Goal: Task Accomplishment & Management: Manage account settings

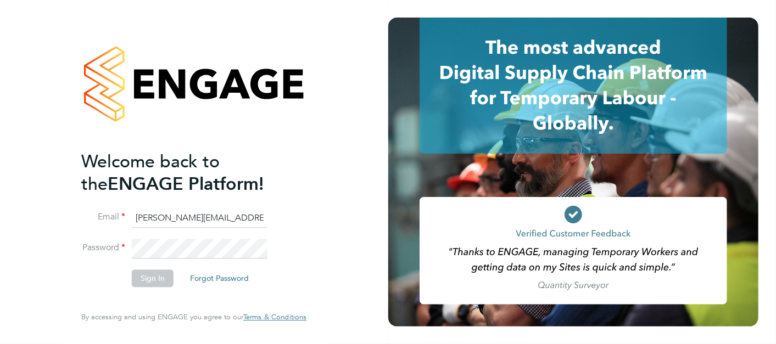
click at [166, 224] on input "sasha.baird@pretiumresourcing.co.uk" at bounding box center [200, 219] width 136 height 20
drag, startPoint x: 182, startPoint y: 218, endPoint x: 12, endPoint y: 231, distance: 170.8
click at [13, 231] on div "Welcome back to the ENGAGE Platform! Email sasha.baird@pretiumresourcing.co.uk …" at bounding box center [194, 172] width 388 height 344
type input "[EMAIL_ADDRESS][DOMAIN_NAME]"
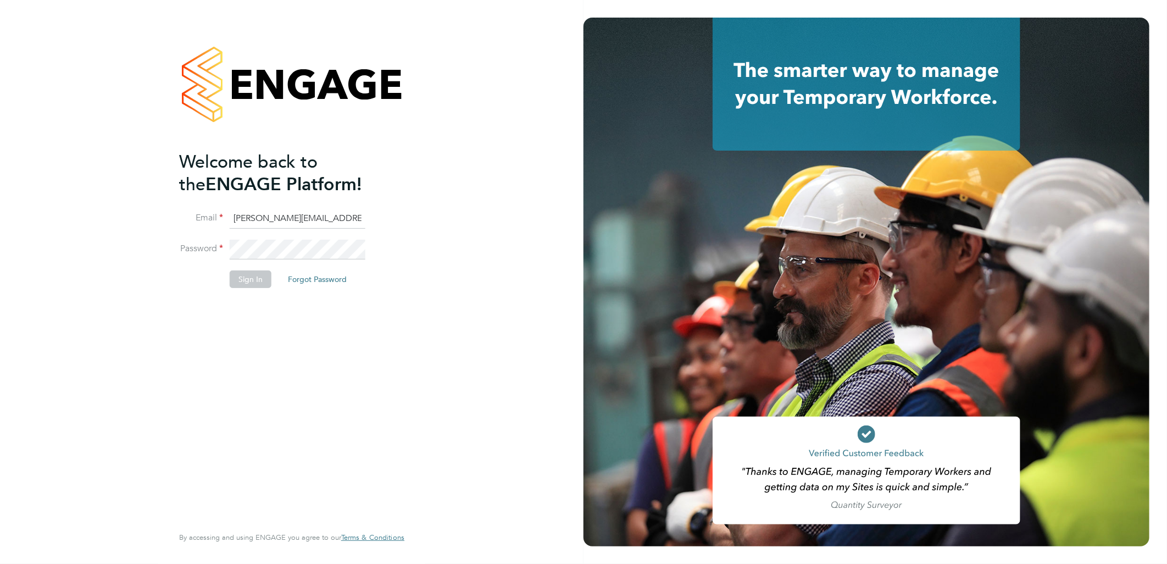
drag, startPoint x: 267, startPoint y: 215, endPoint x: 79, endPoint y: 207, distance: 188.6
click at [79, 207] on div "Welcome back to the ENGAGE Platform! Email sasha.baird@pretiumresourcing.co.uk …" at bounding box center [291, 282] width 583 height 564
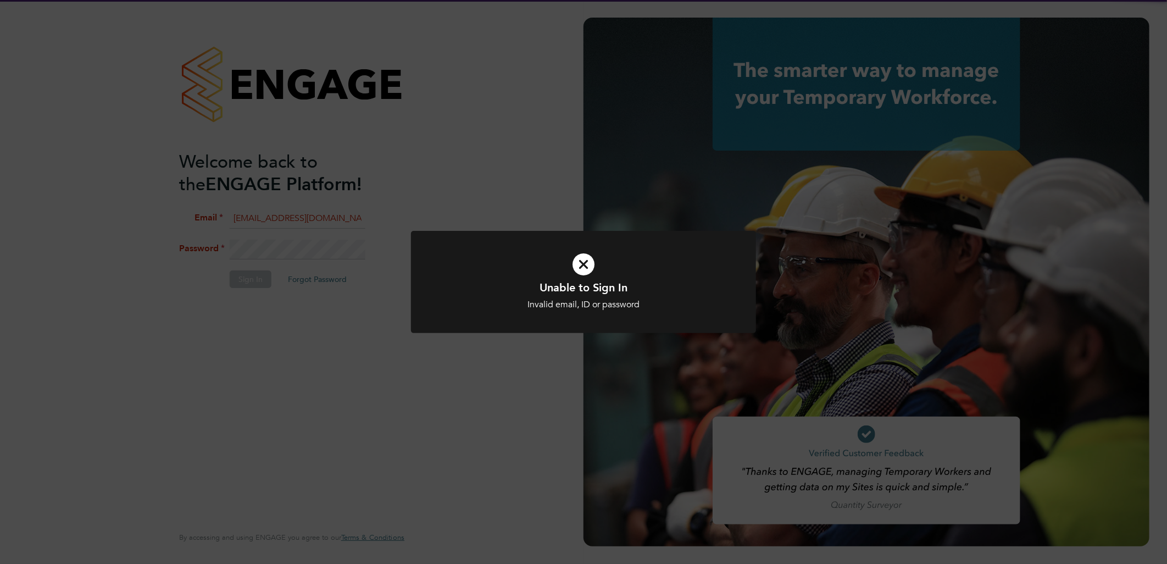
click at [314, 207] on div "Unable to Sign In Invalid email, ID or password Cancel Okay" at bounding box center [583, 282] width 1167 height 564
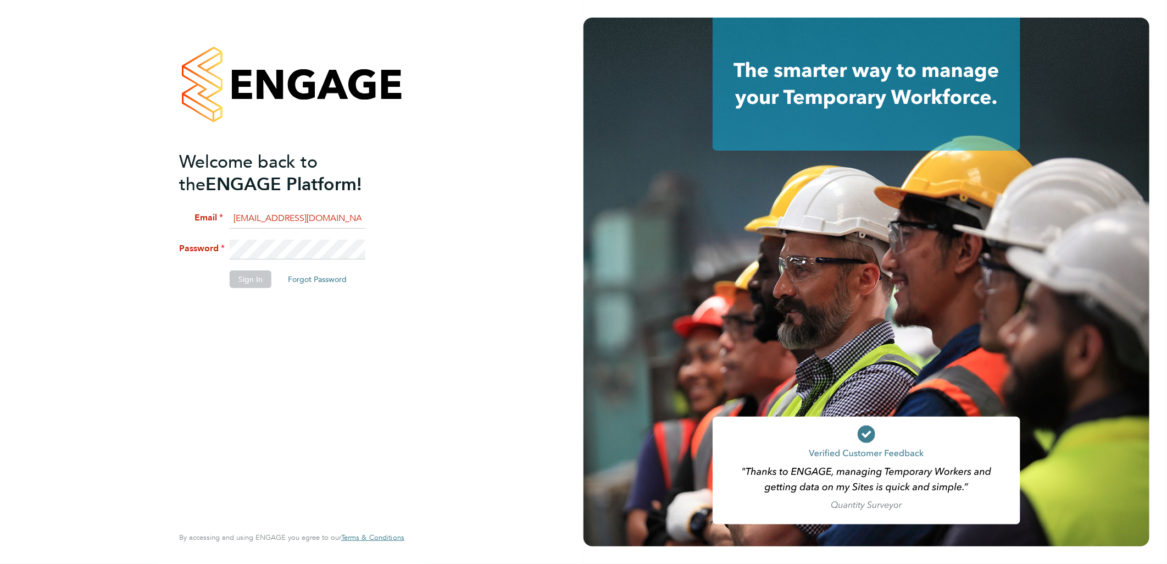
click at [255, 227] on div "Welcome back to the ENGAGE Platform! Email bgisrd@pretiumresourcing.co.uk Passw…" at bounding box center [291, 282] width 583 height 564
click at [255, 222] on input "bgisrd@pretiumresourcing.co.uk" at bounding box center [298, 219] width 136 height 20
type input "[EMAIL_ADDRESS][DOMAIN_NAME]"
click at [254, 275] on button "Sign In" at bounding box center [251, 279] width 42 height 18
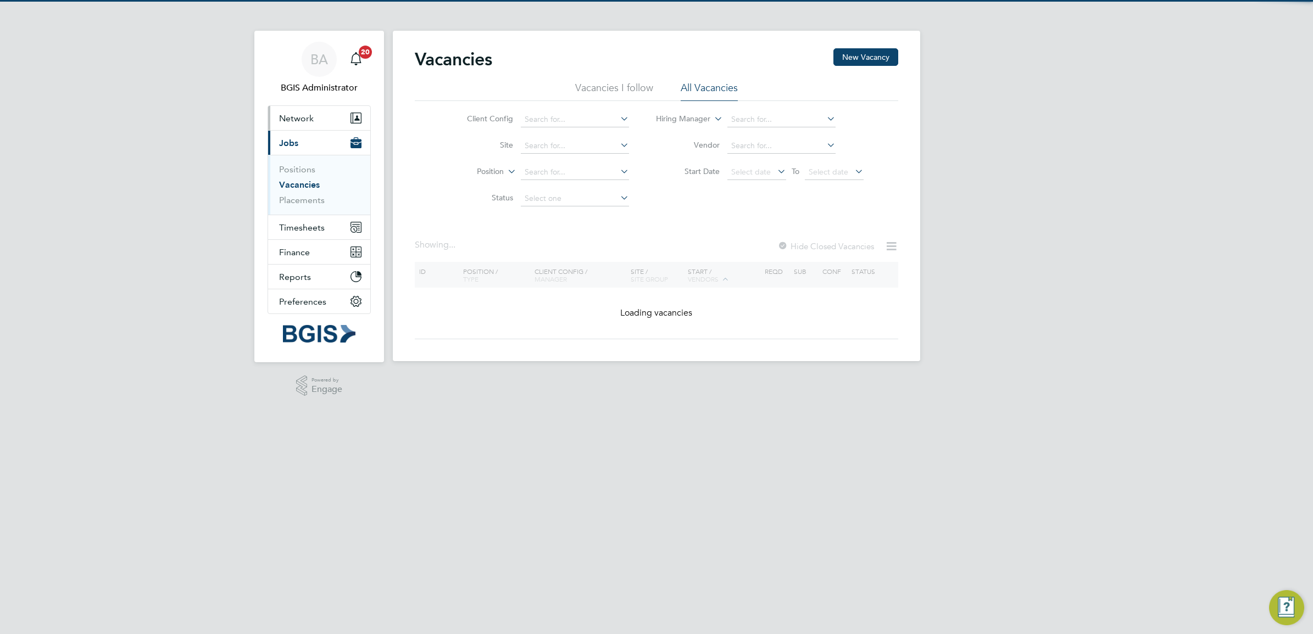
click at [311, 119] on span "Network" at bounding box center [296, 118] width 35 height 10
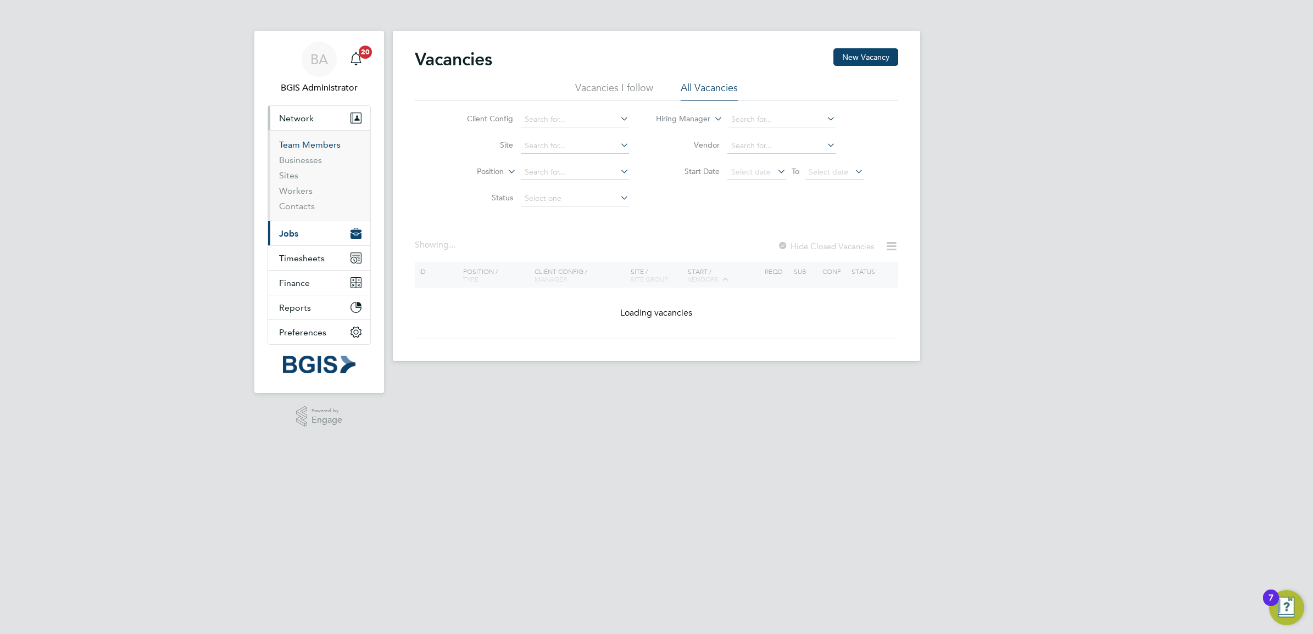
click at [311, 141] on link "Team Members" at bounding box center [310, 145] width 62 height 10
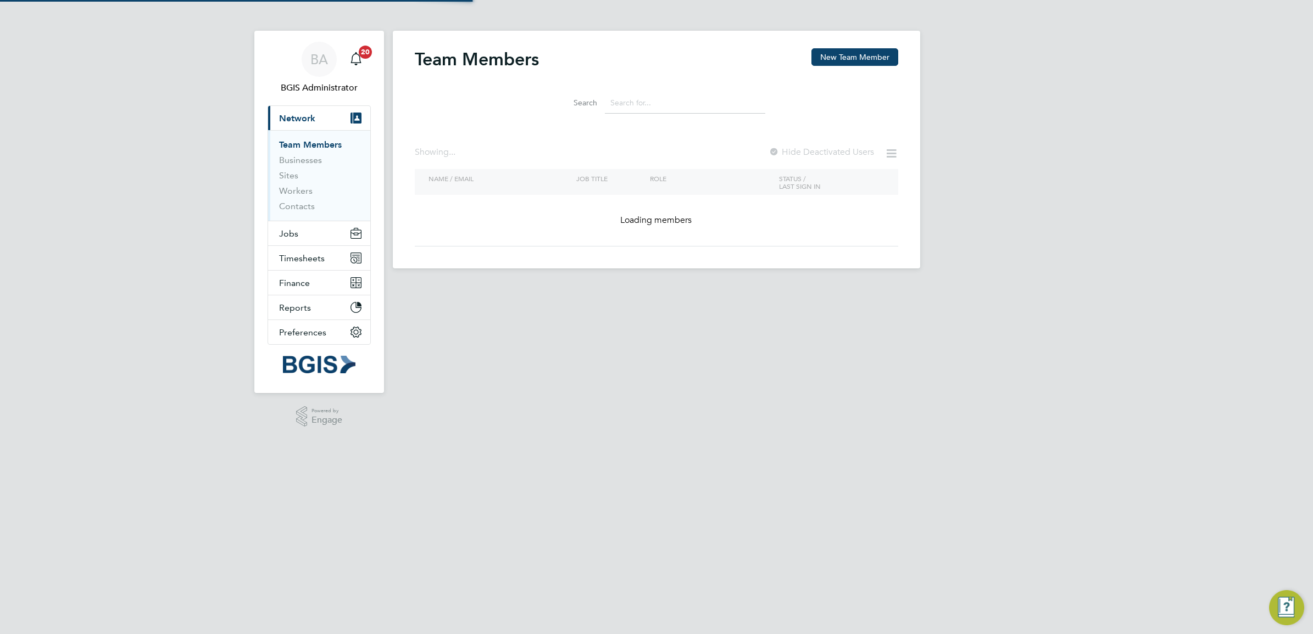
click at [614, 117] on li "Search" at bounding box center [656, 103] width 245 height 32
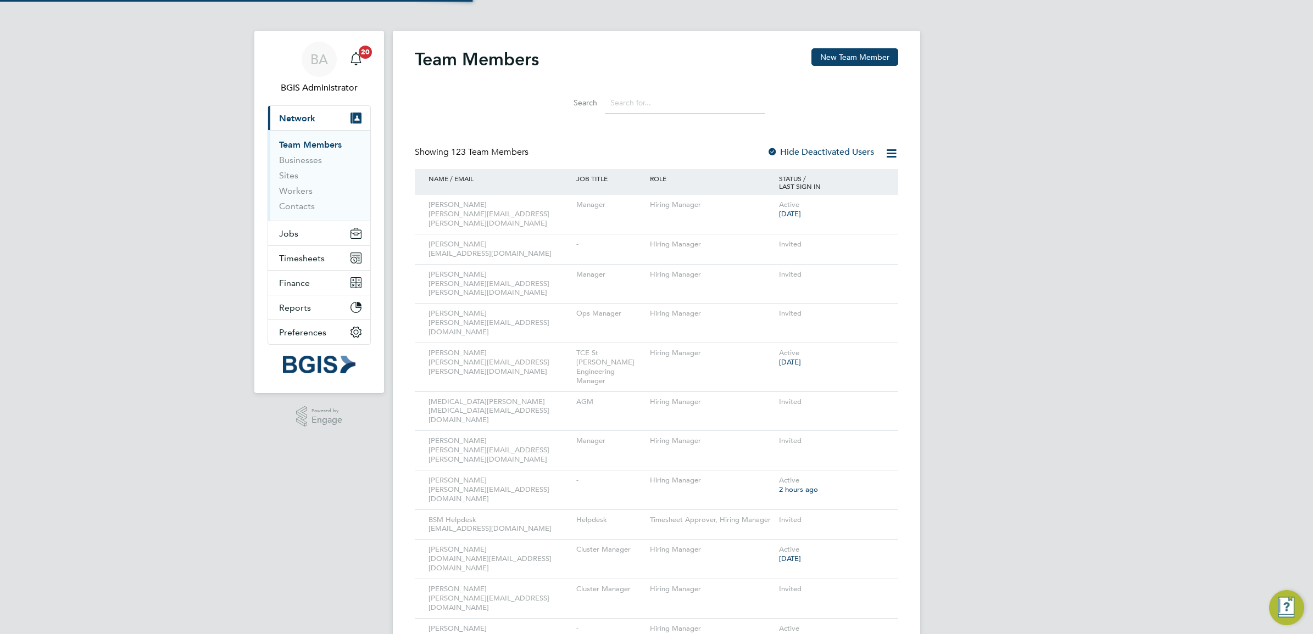
click at [633, 103] on input at bounding box center [685, 102] width 160 height 21
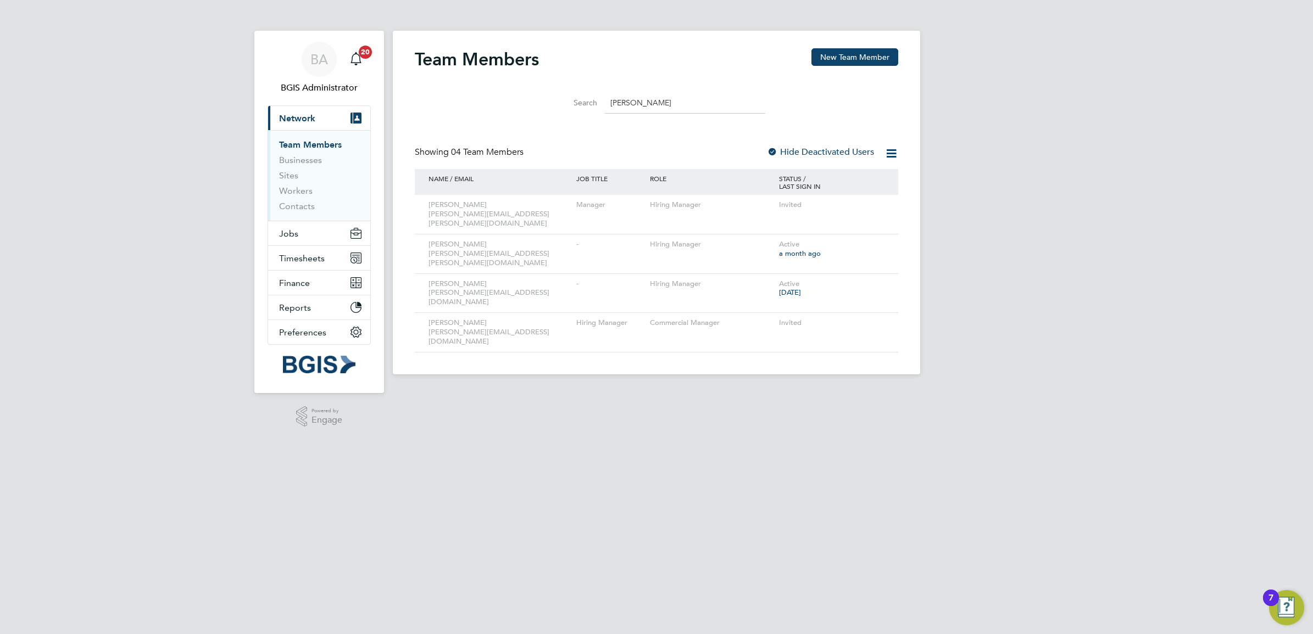
type input "[PERSON_NAME]"
click at [872, 58] on button "New Team Member" at bounding box center [854, 57] width 87 height 18
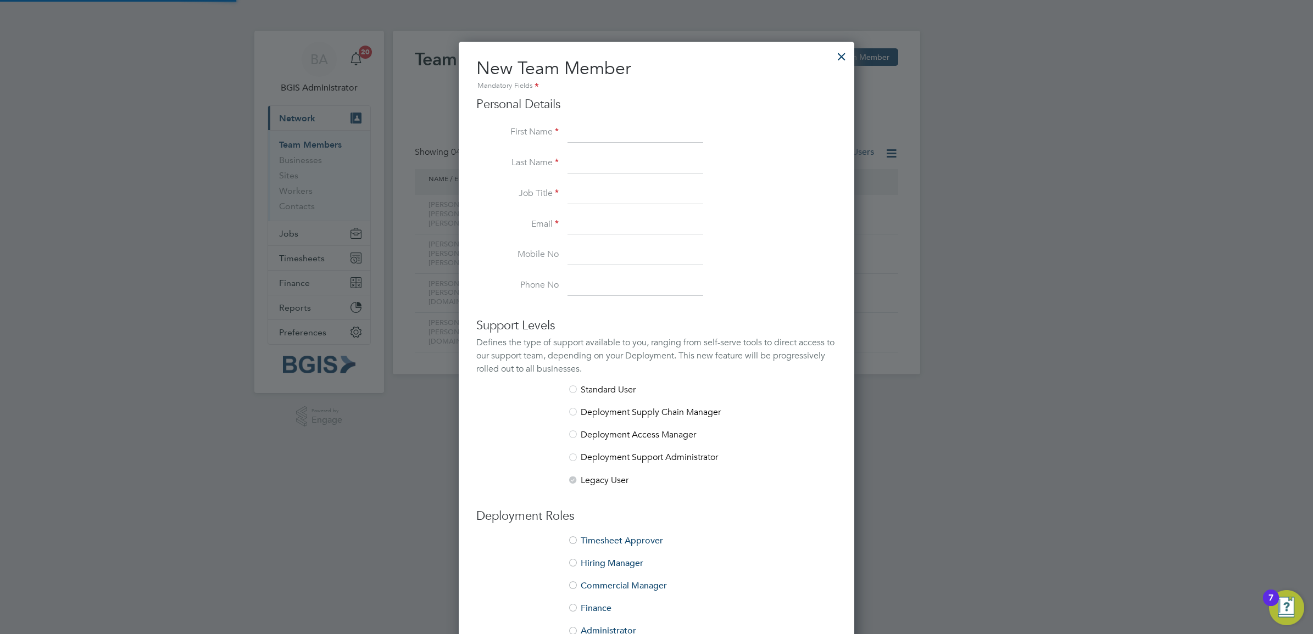
scroll to position [658, 396]
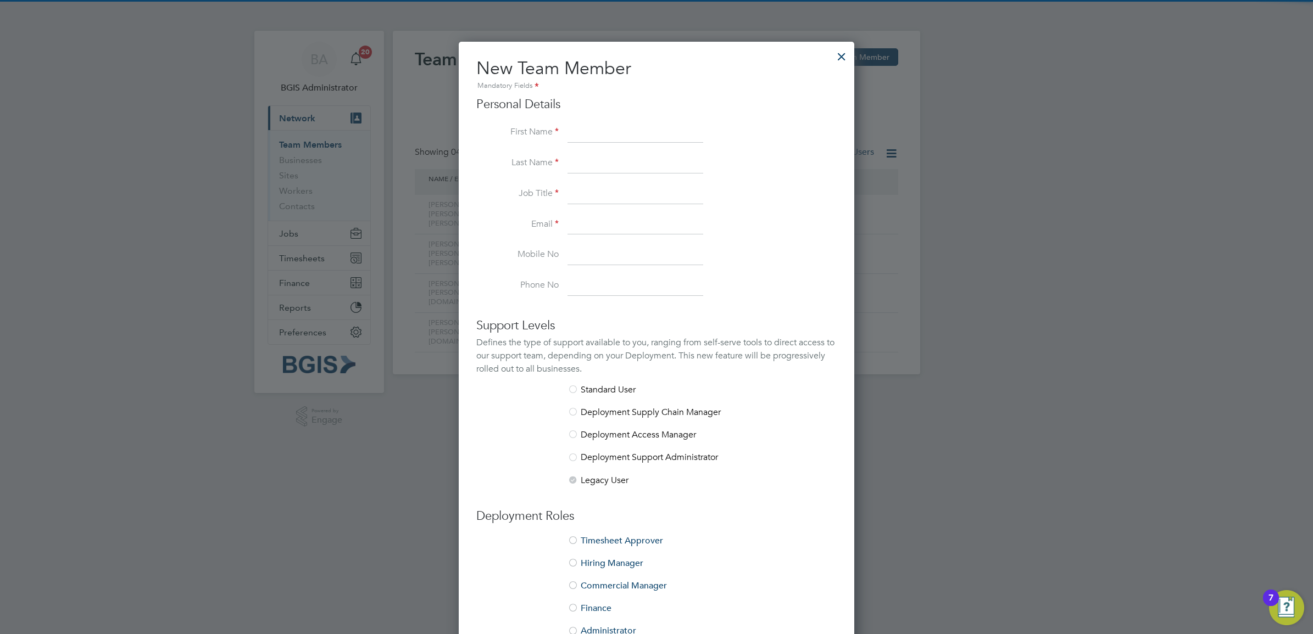
drag, startPoint x: 601, startPoint y: 226, endPoint x: 600, endPoint y: 217, distance: 8.4
click at [601, 226] on input at bounding box center [635, 225] width 136 height 20
paste input "[PERSON_NAME][EMAIL_ADDRESS][PERSON_NAME][DOMAIN_NAME]"
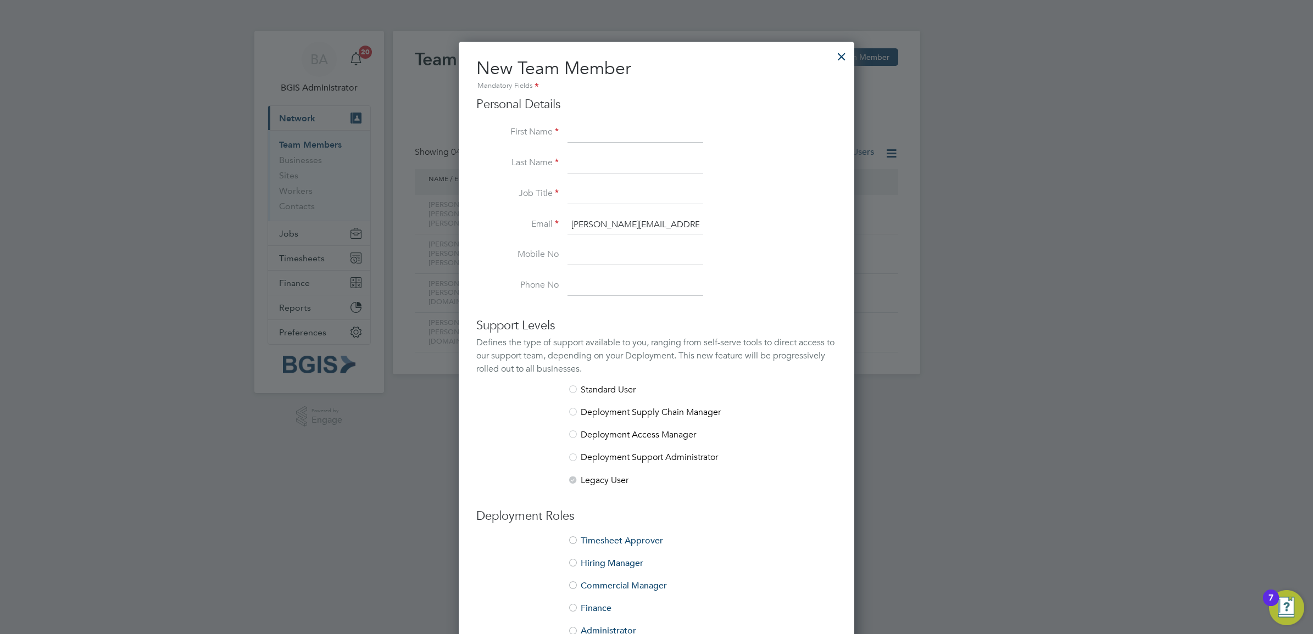
type input "[PERSON_NAME][EMAIL_ADDRESS][PERSON_NAME][DOMAIN_NAME]"
click at [607, 133] on input at bounding box center [635, 133] width 136 height 20
type input "[PERSON_NAME]"
type input "S"
type input "w"
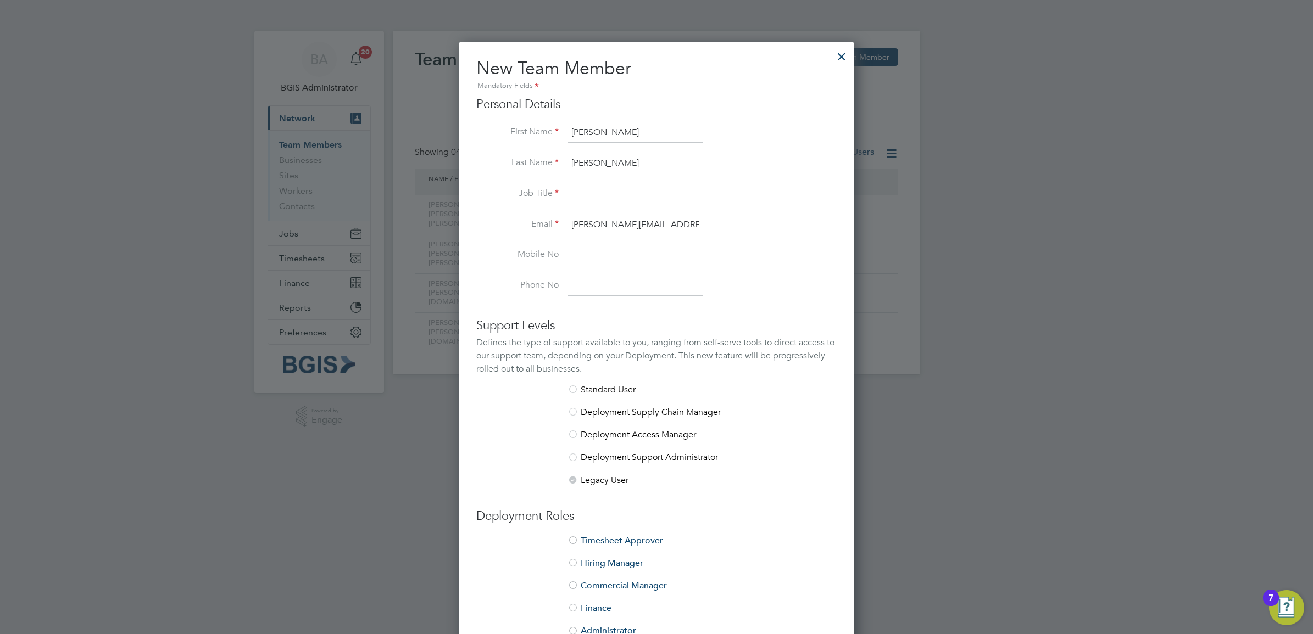
type input "[PERSON_NAME]"
drag, startPoint x: 629, startPoint y: 200, endPoint x: 504, endPoint y: 192, distance: 125.5
click at [476, 191] on li "Job Title -" at bounding box center [656, 200] width 360 height 31
paste input "Site Manager"
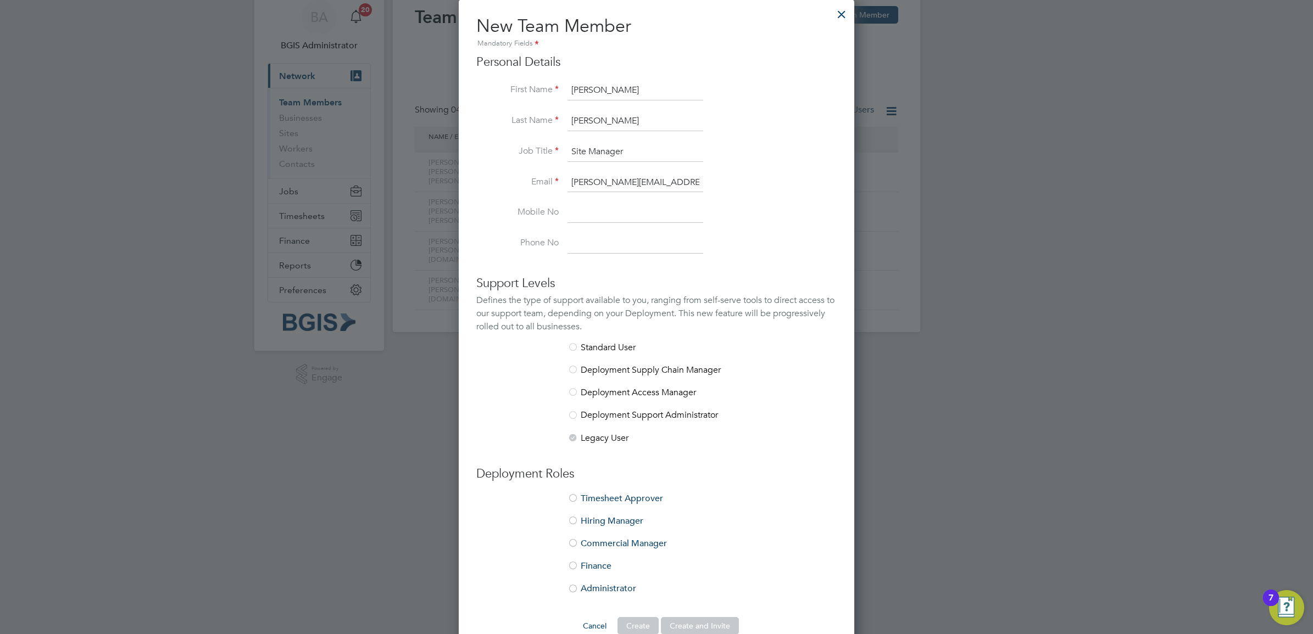
scroll to position [66, 0]
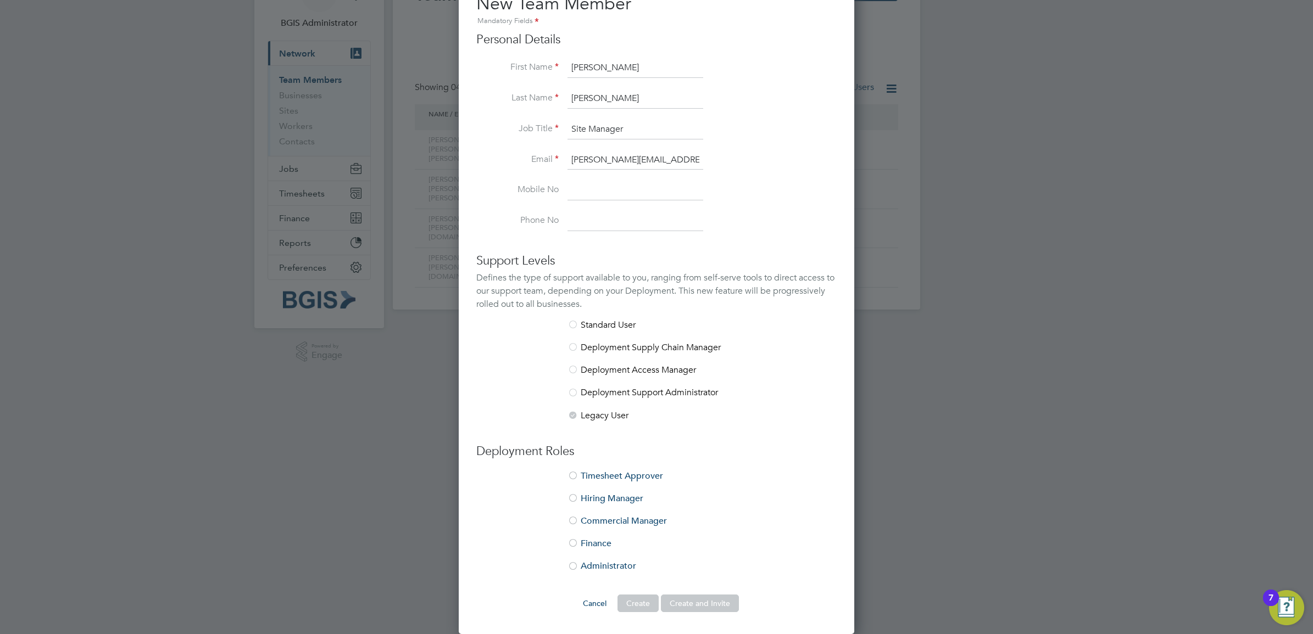
type input "Site Manager"
click at [596, 498] on li "Hiring Manager" at bounding box center [656, 504] width 360 height 23
click at [689, 603] on button "Create and Invite" at bounding box center [700, 604] width 78 height 18
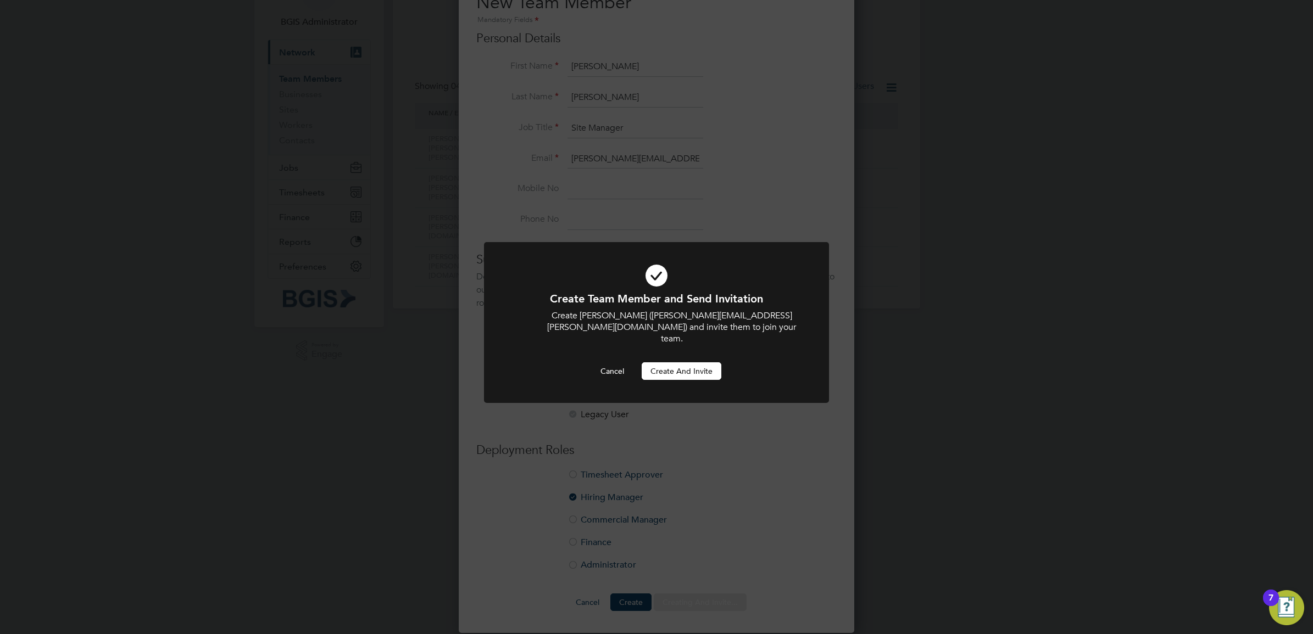
click at [682, 362] on button "Create and invite" at bounding box center [682, 371] width 80 height 18
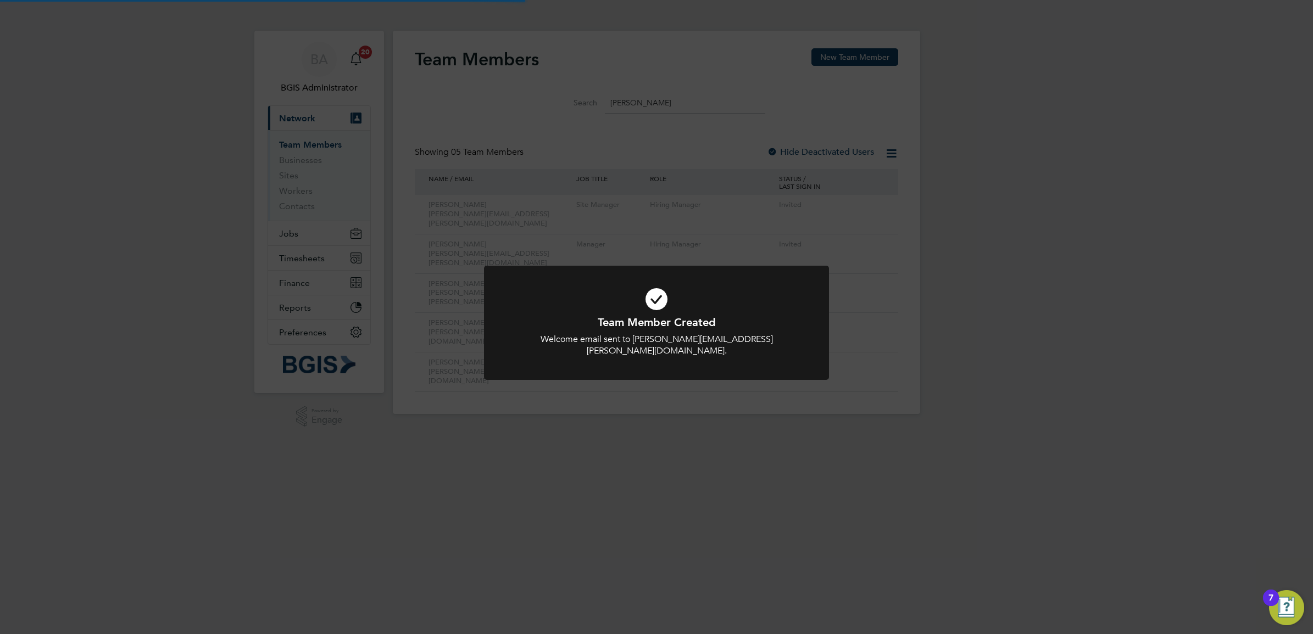
click at [316, 261] on div "Team Member Created Welcome email sent to [PERSON_NAME][EMAIL_ADDRESS][PERSON_N…" at bounding box center [656, 317] width 1313 height 634
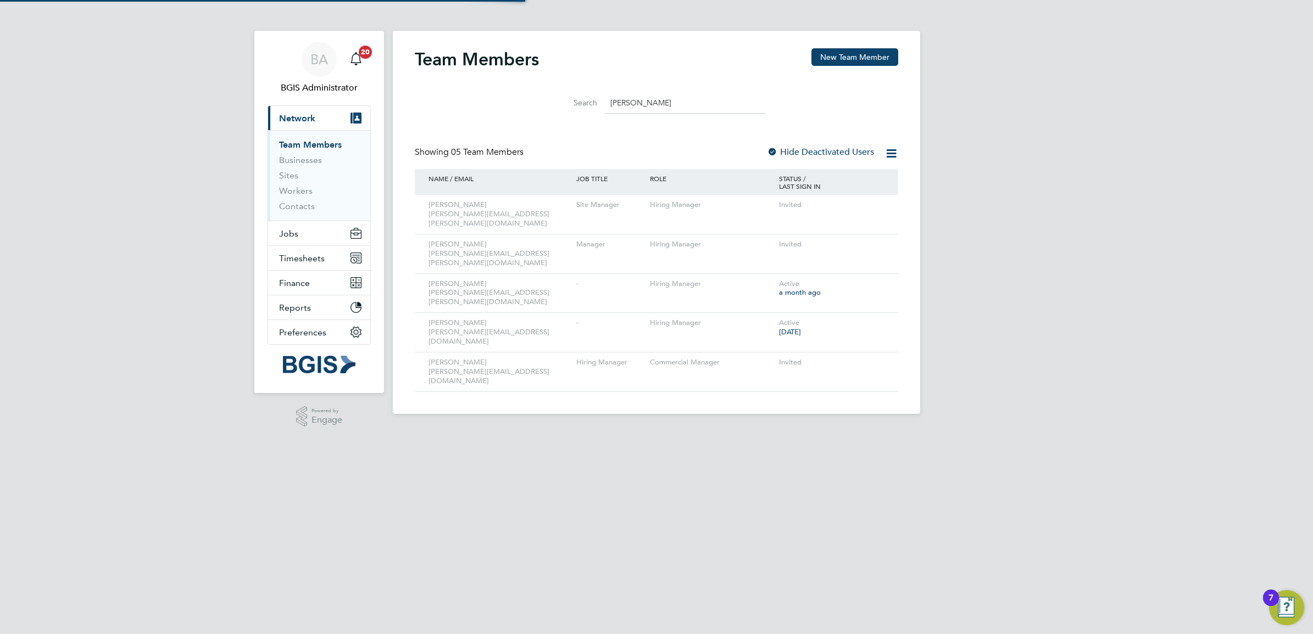
click at [309, 220] on div "Team Member Created Welcome email sent to [PERSON_NAME][EMAIL_ADDRESS][PERSON_N…" at bounding box center [656, 317] width 1313 height 634
click at [304, 231] on button "Jobs" at bounding box center [319, 233] width 102 height 24
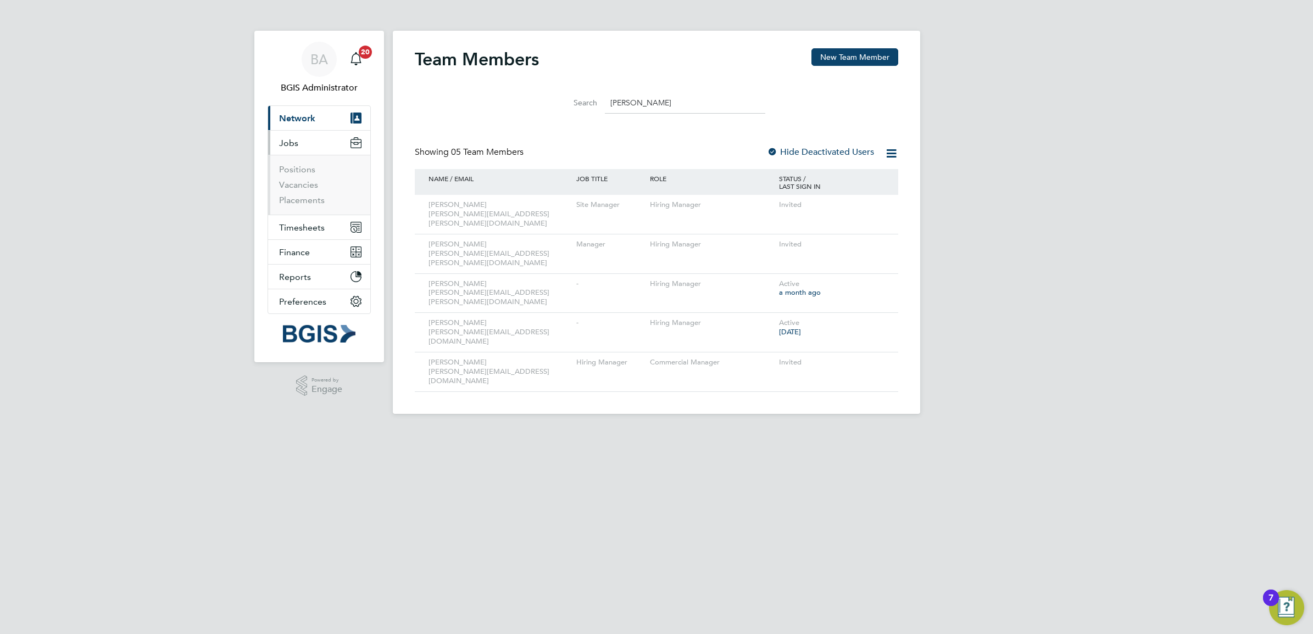
click at [292, 179] on li "Positions" at bounding box center [320, 171] width 82 height 15
drag, startPoint x: 295, startPoint y: 177, endPoint x: 300, endPoint y: 182, distance: 6.6
click at [300, 182] on ul "Positions Vacancies Placements" at bounding box center [319, 185] width 102 height 60
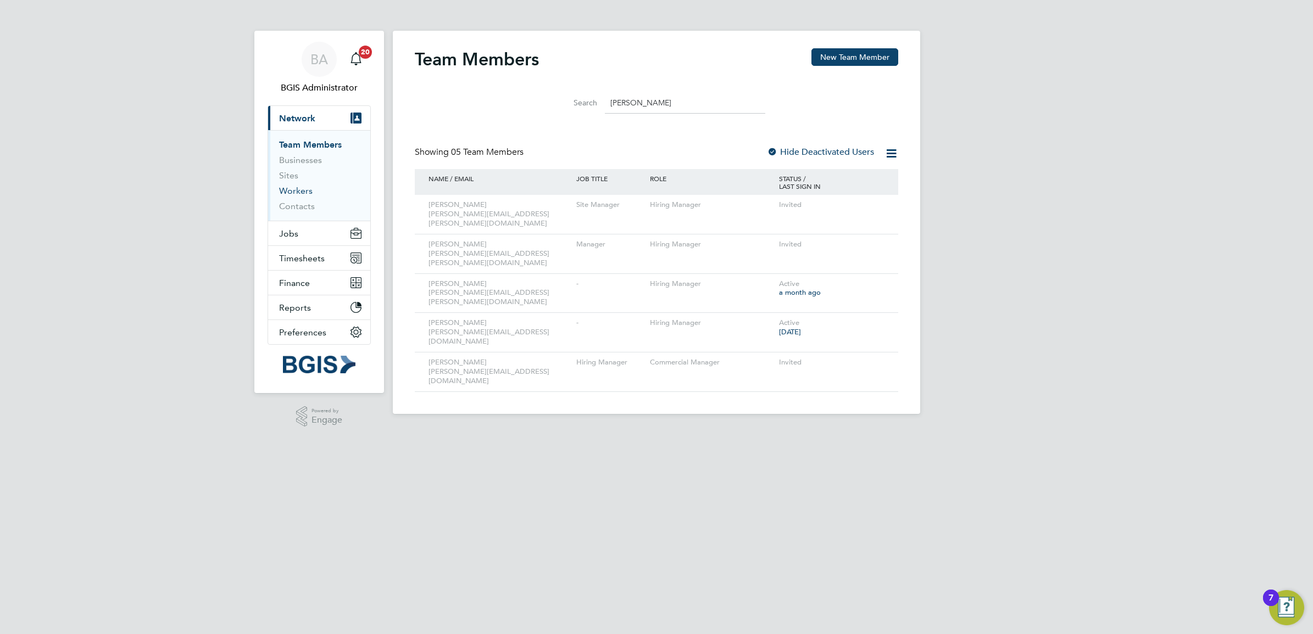
drag, startPoint x: 300, startPoint y: 182, endPoint x: 305, endPoint y: 196, distance: 14.6
click at [305, 196] on link "Workers" at bounding box center [296, 191] width 34 height 10
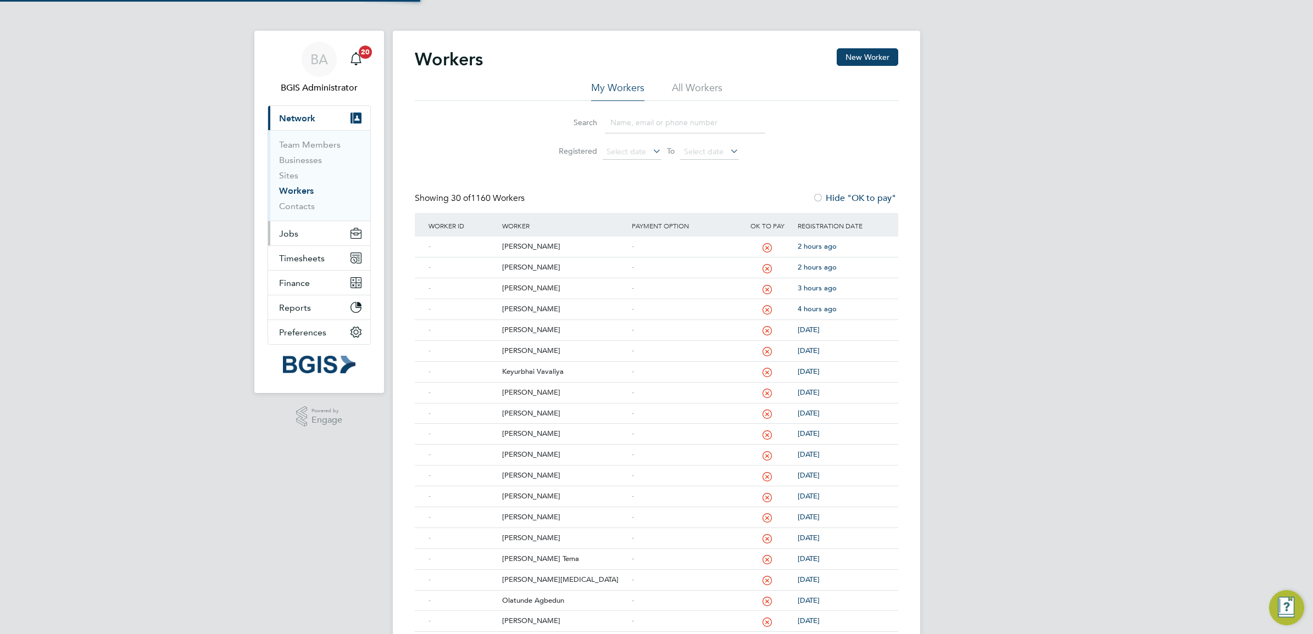
click at [293, 233] on span "Jobs" at bounding box center [288, 233] width 19 height 10
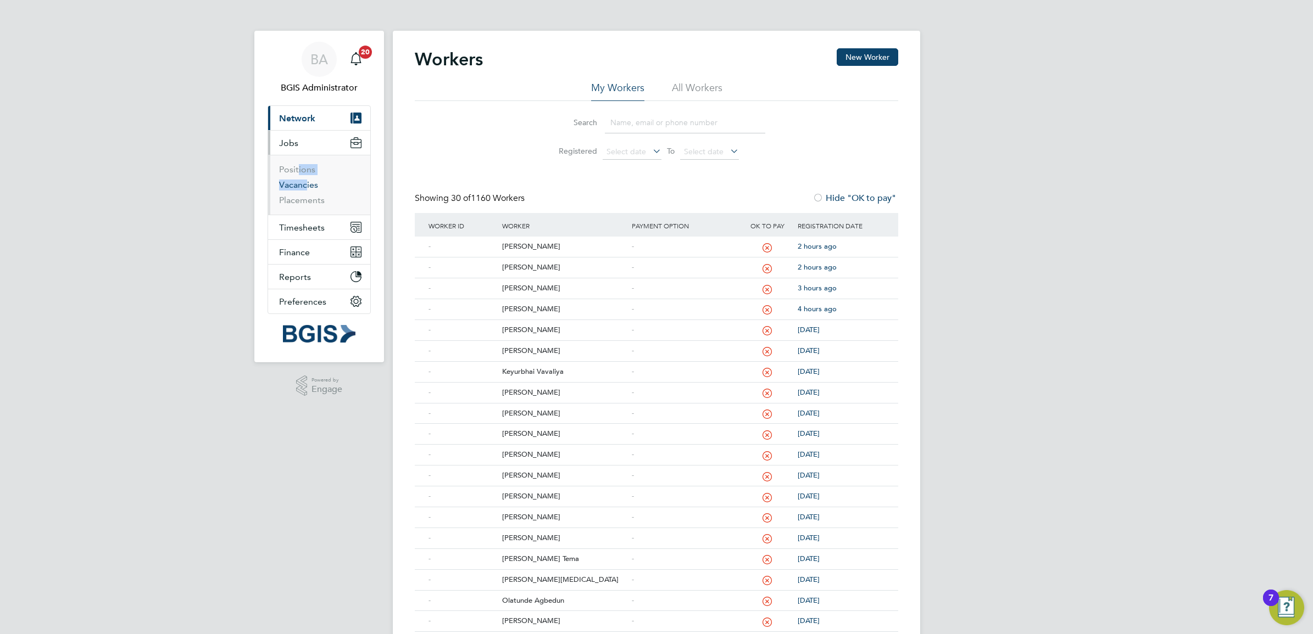
click at [294, 186] on link "Vacancies" at bounding box center [298, 185] width 39 height 10
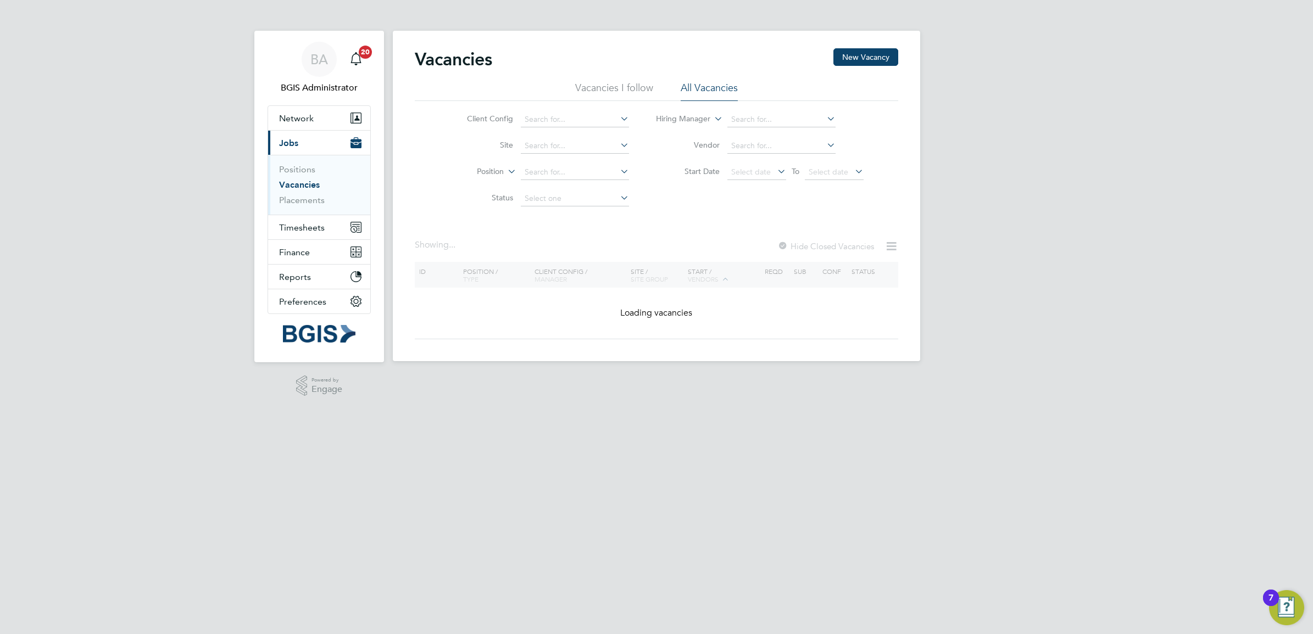
click at [1022, 180] on div "BA BGIS Administrator Notifications 20 Applications: Network Team Members Busin…" at bounding box center [656, 189] width 1313 height 379
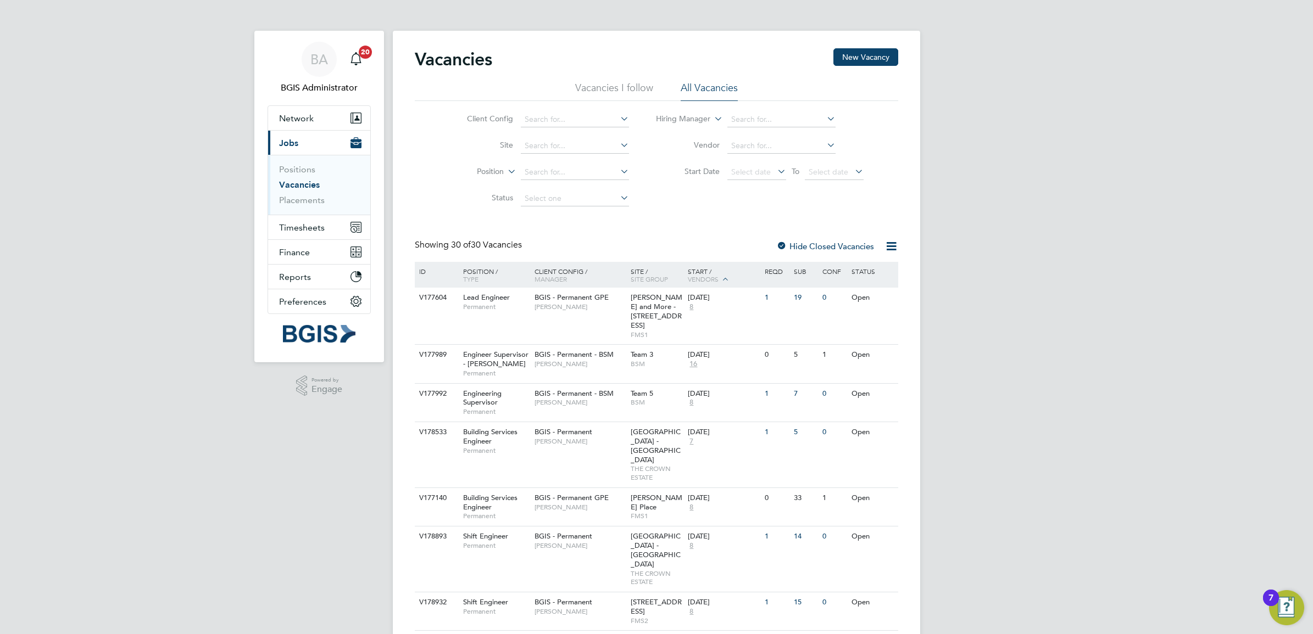
scroll to position [813, 0]
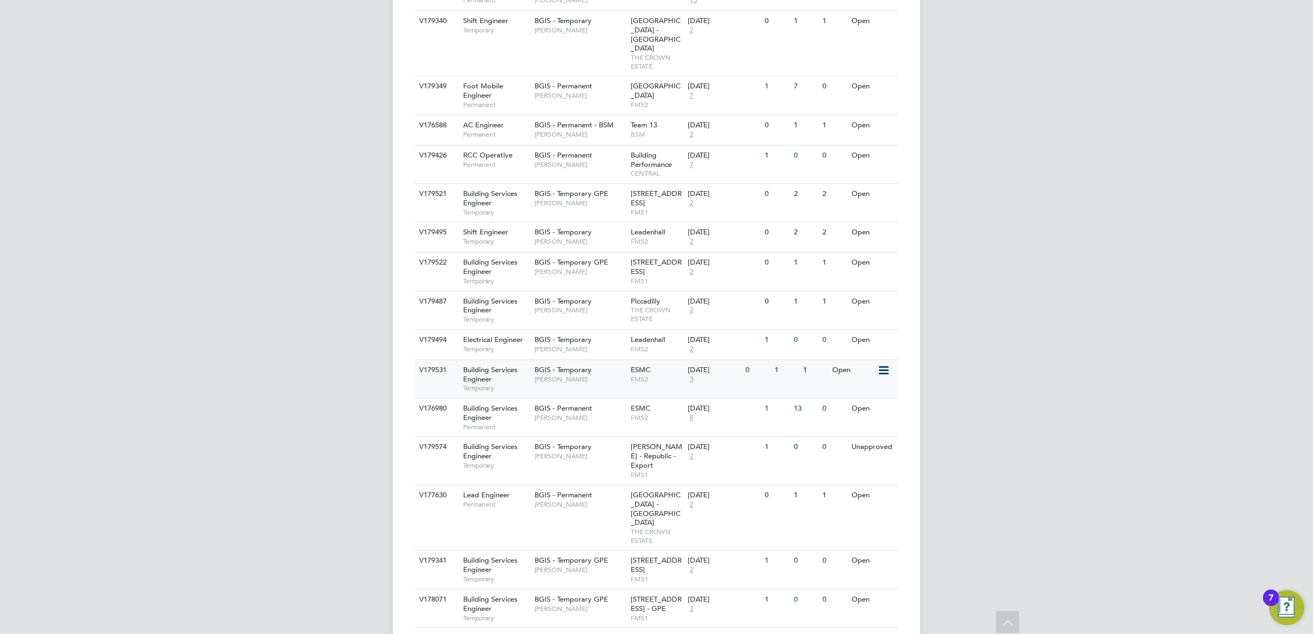
click at [570, 360] on div "BGIS - Temporary [PERSON_NAME]" at bounding box center [580, 374] width 96 height 29
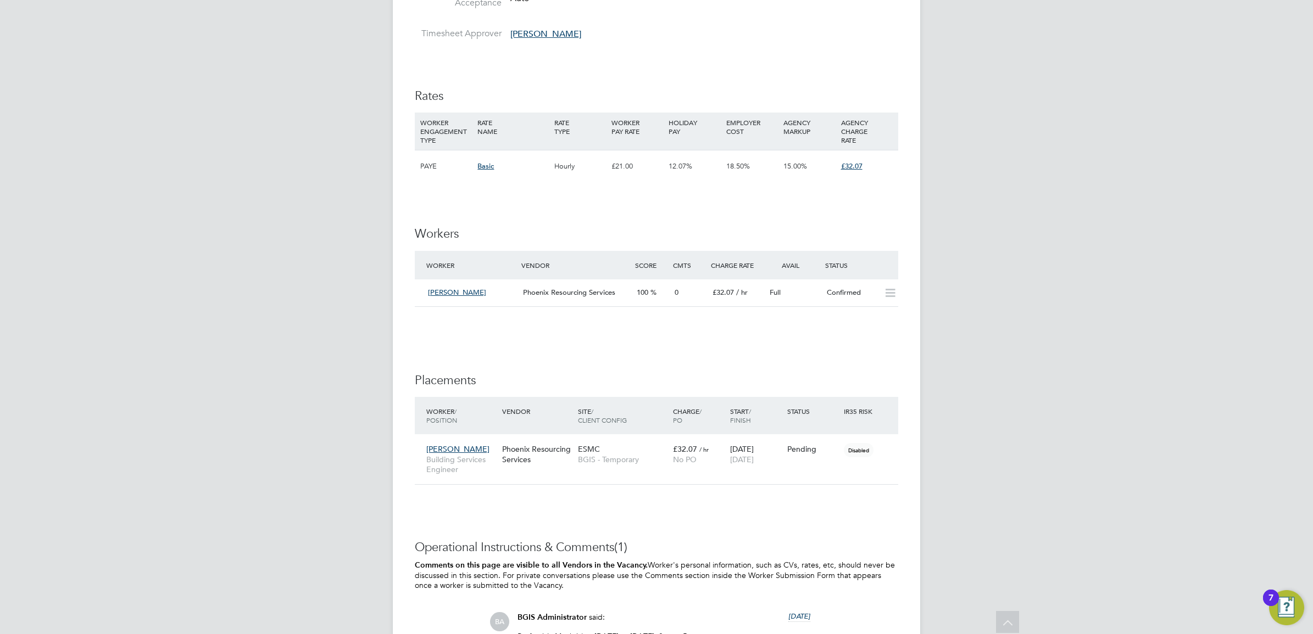
scroll to position [1373, 0]
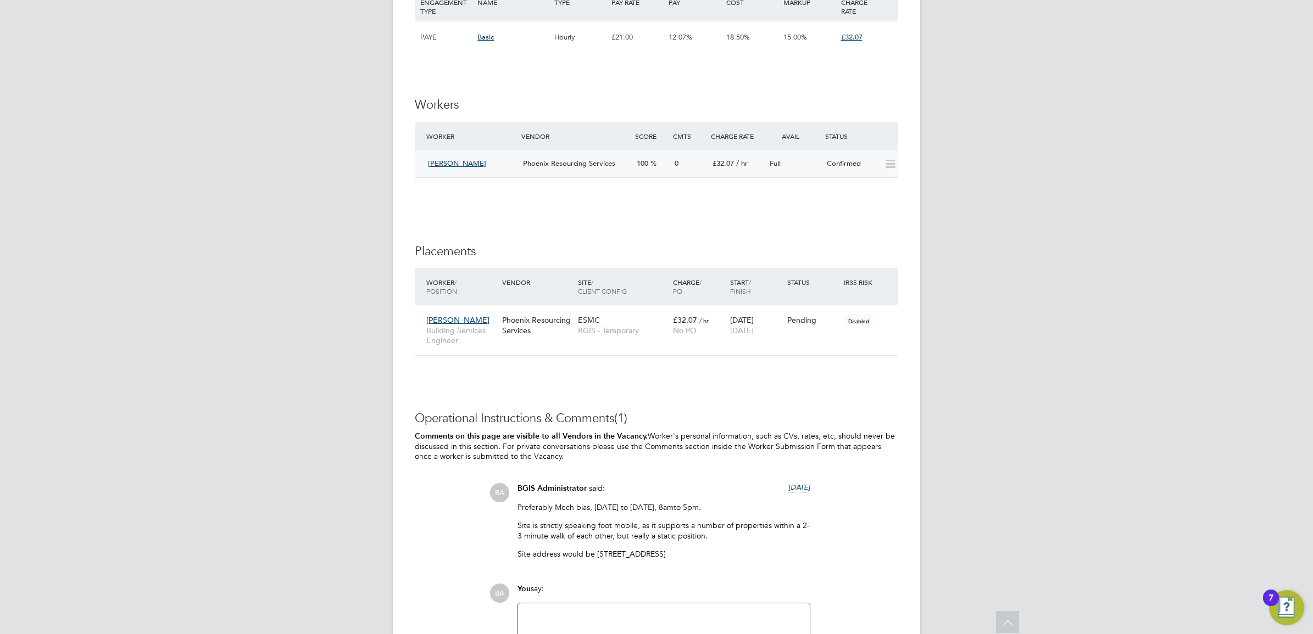
click at [585, 172] on div "Phoenix Resourcing Services" at bounding box center [575, 164] width 114 height 18
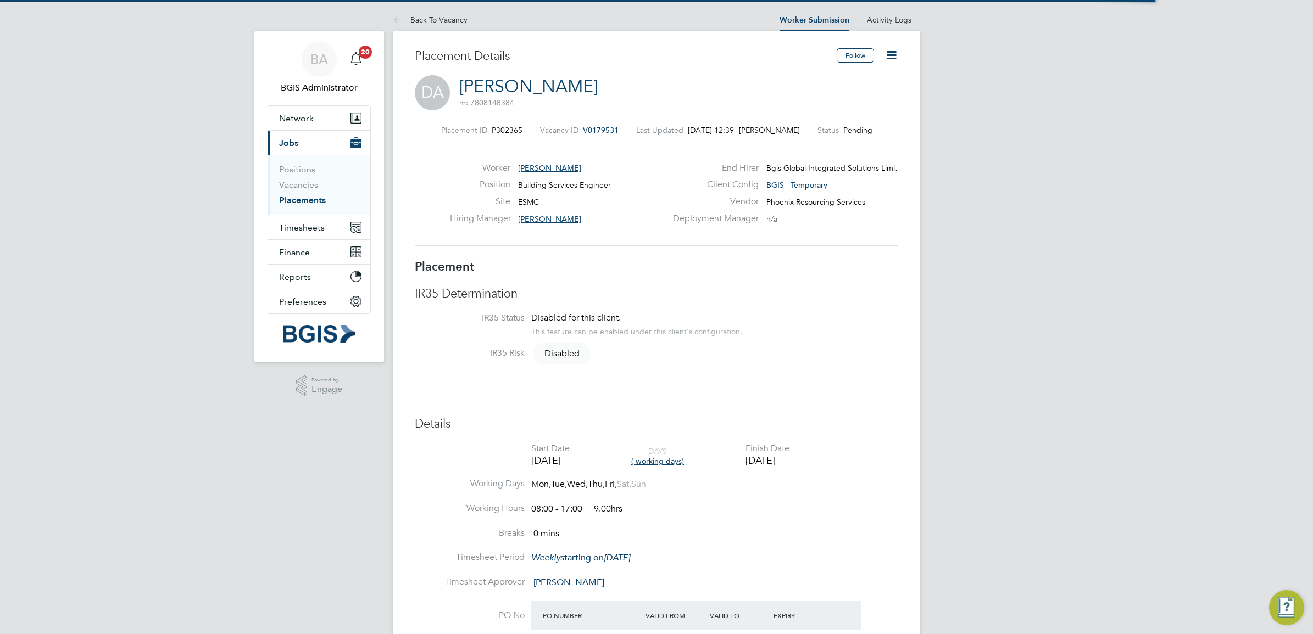
scroll to position [6, 5]
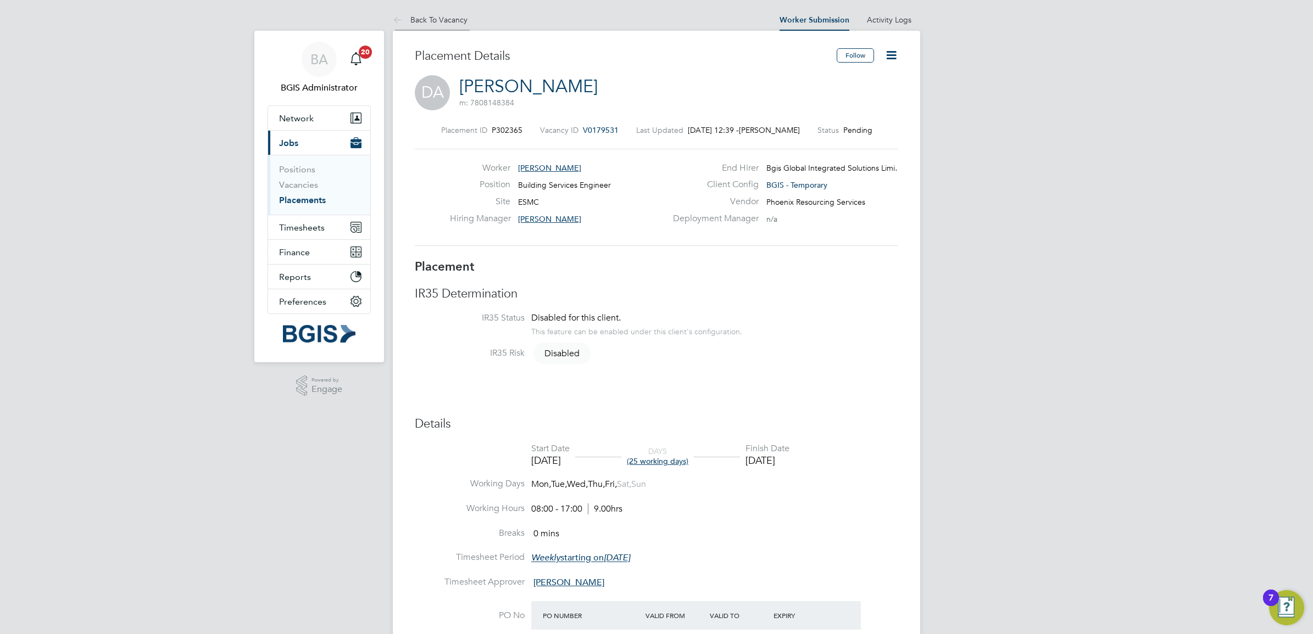
click at [457, 12] on li "Back To Vacancy" at bounding box center [430, 20] width 75 height 22
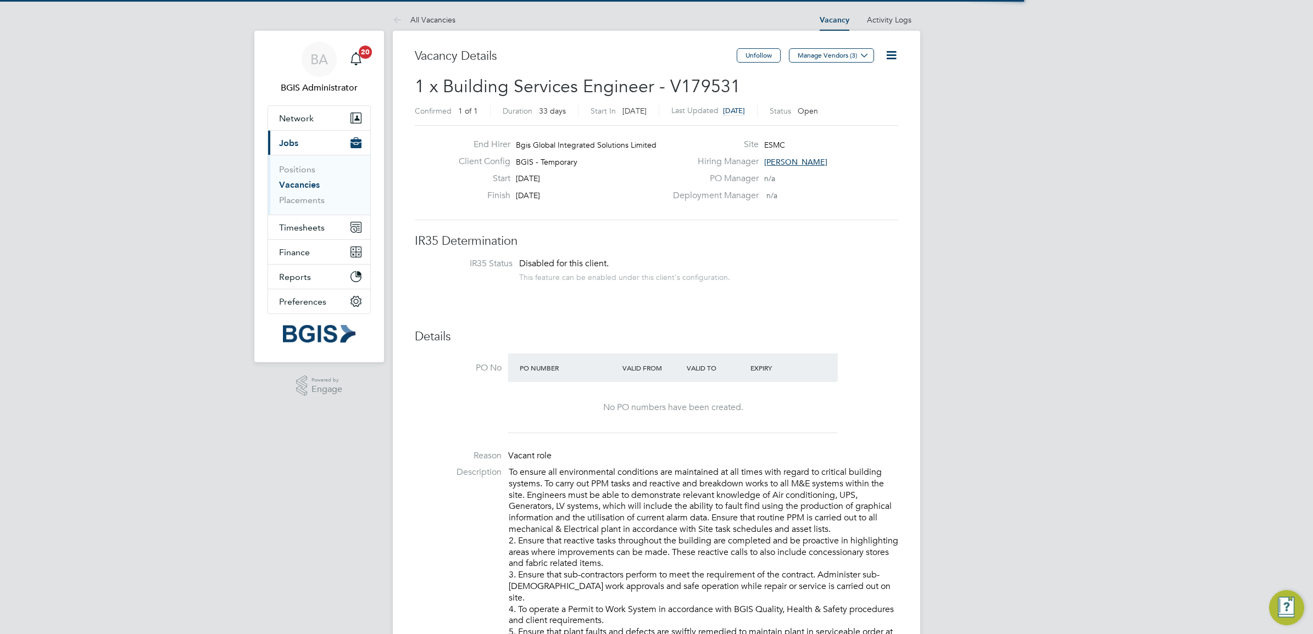
click at [891, 51] on icon at bounding box center [891, 55] width 14 height 14
click at [841, 72] on div "Edit Vacancy e Update Status Followers" at bounding box center [864, 100] width 76 height 65
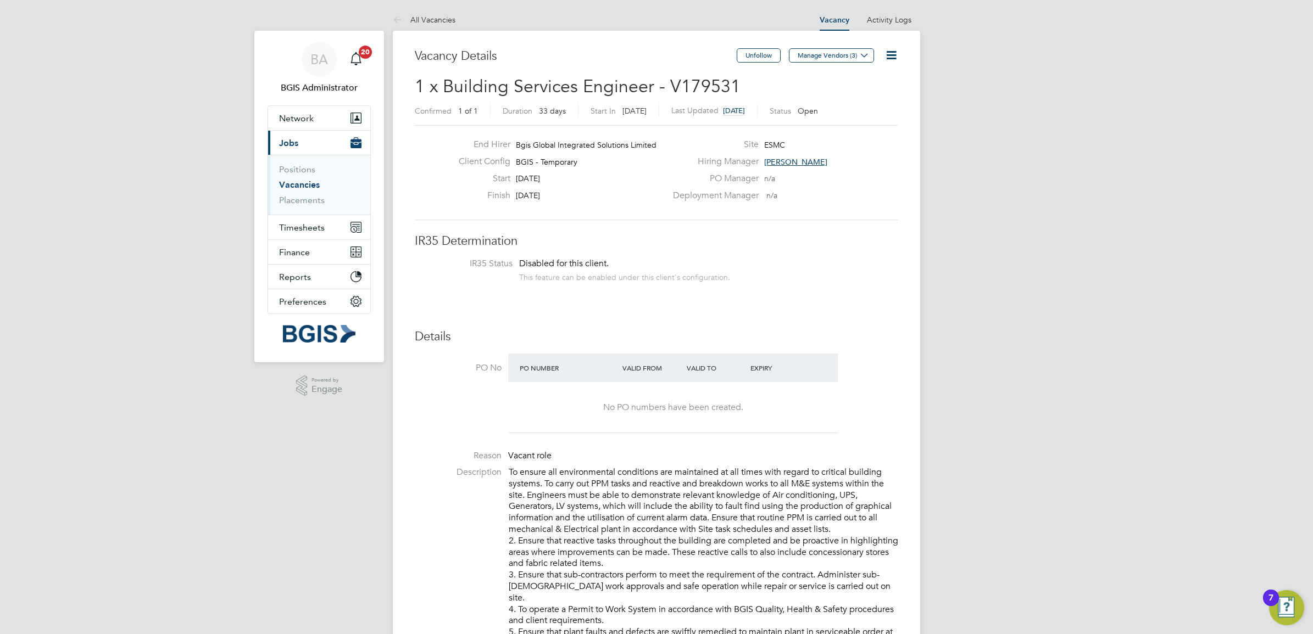
click at [891, 60] on icon at bounding box center [891, 55] width 14 height 14
click at [866, 74] on li "Edit Vacancy e" at bounding box center [864, 81] width 64 height 15
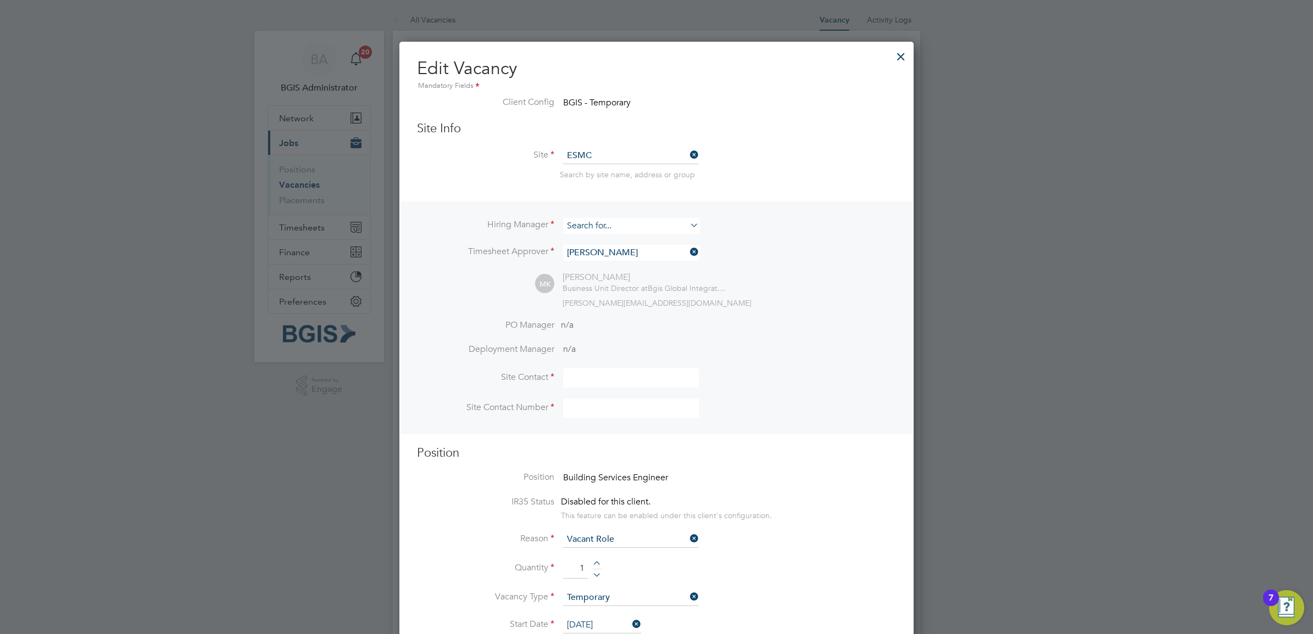
click at [604, 226] on input at bounding box center [631, 226] width 136 height 16
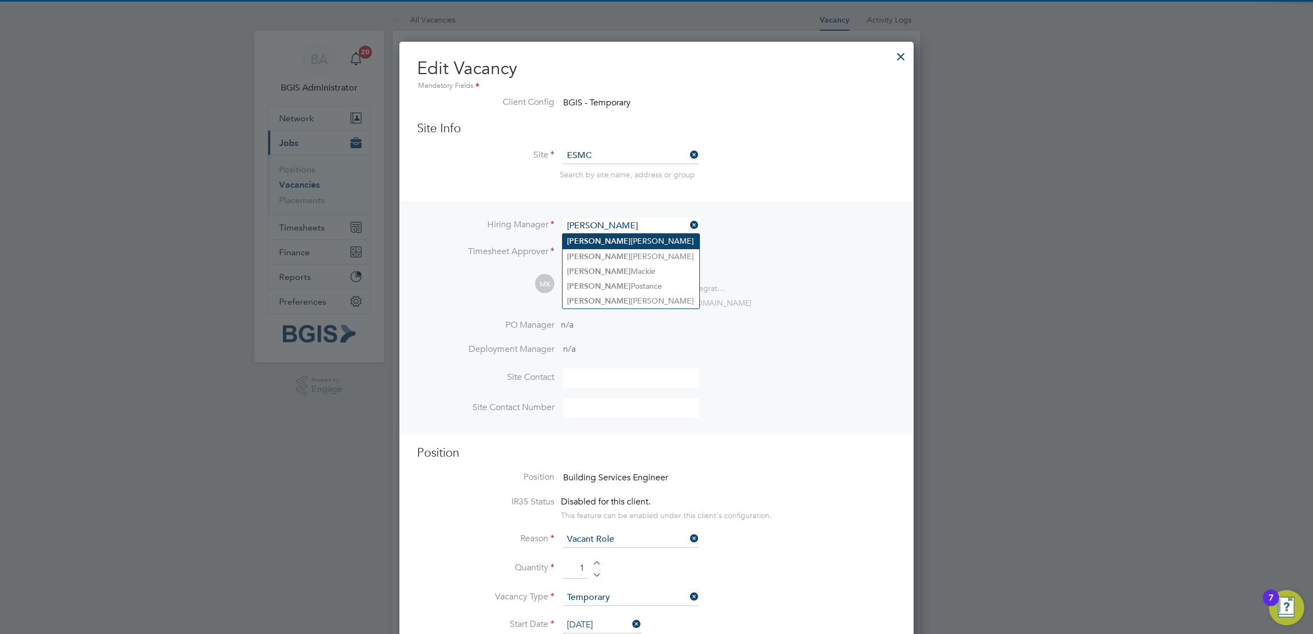
click at [614, 242] on li "Paul Woods" at bounding box center [630, 241] width 137 height 15
type input "[PERSON_NAME]"
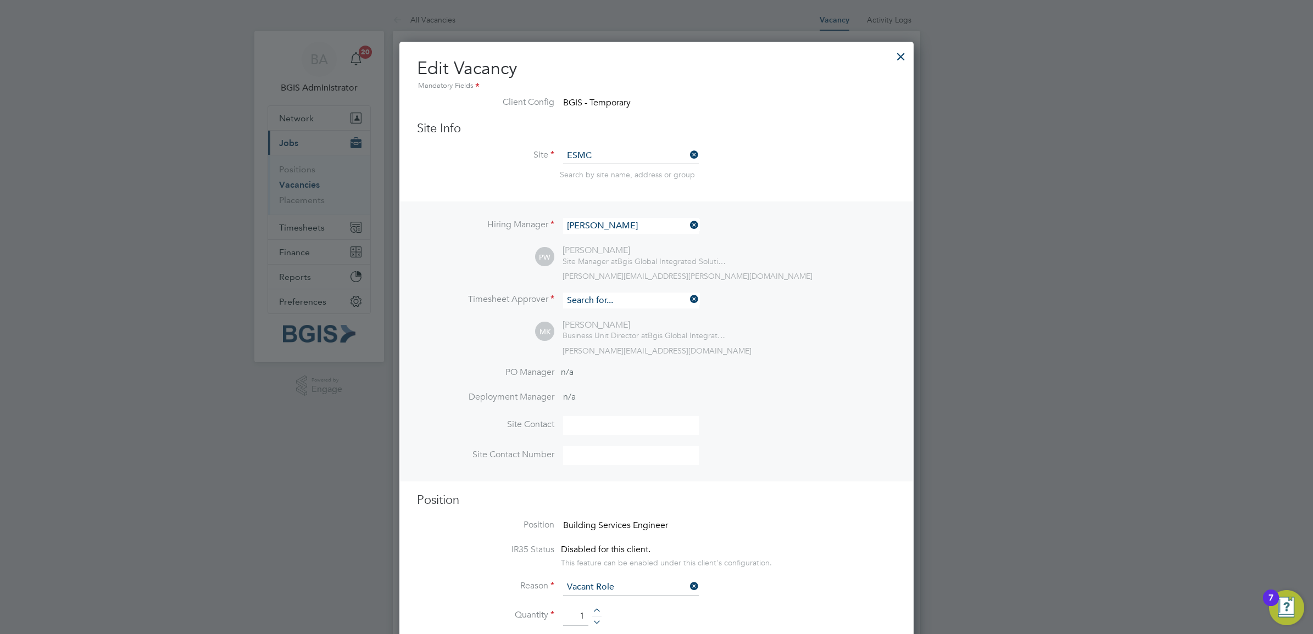
click at [609, 302] on input at bounding box center [631, 301] width 136 height 16
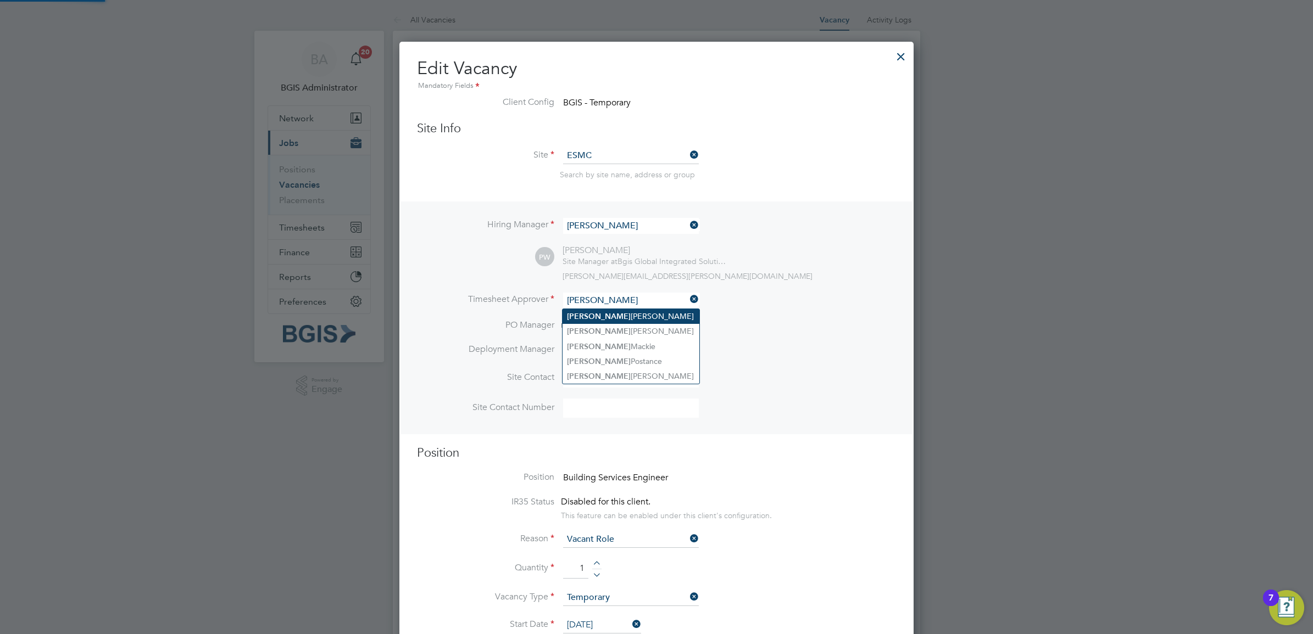
click at [599, 314] on li "Paul Woods" at bounding box center [630, 316] width 137 height 15
type input "[PERSON_NAME]"
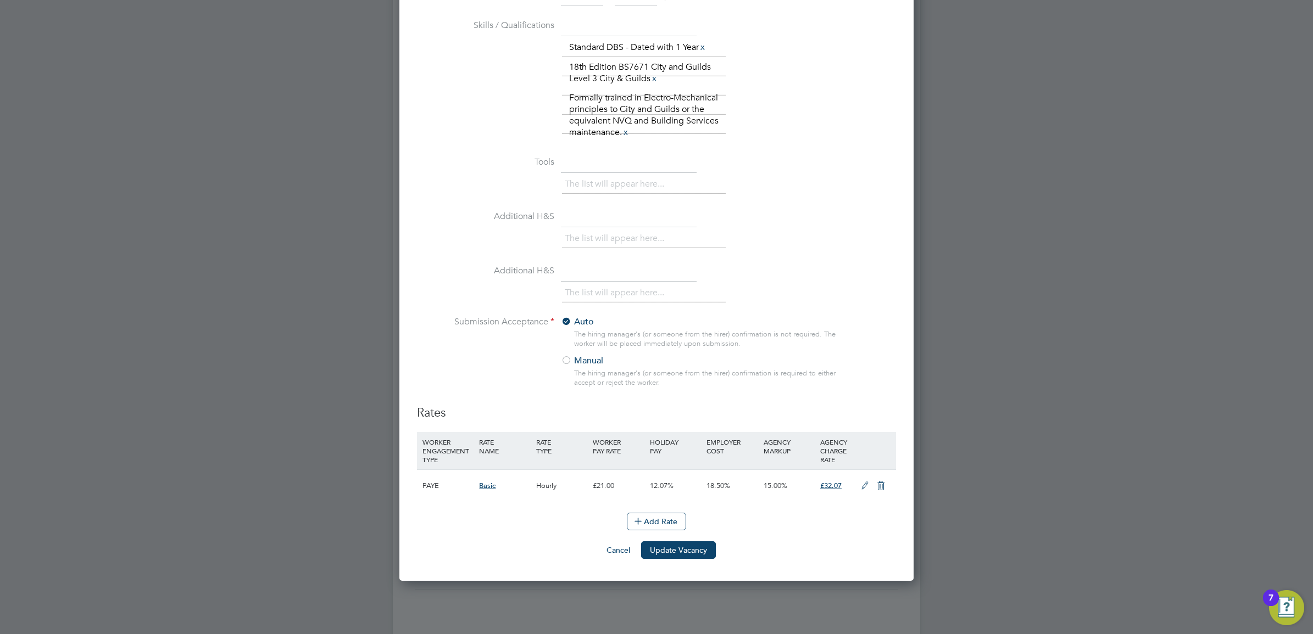
click at [665, 553] on button "Update Vacancy" at bounding box center [678, 551] width 75 height 18
